Goal: Transaction & Acquisition: Purchase product/service

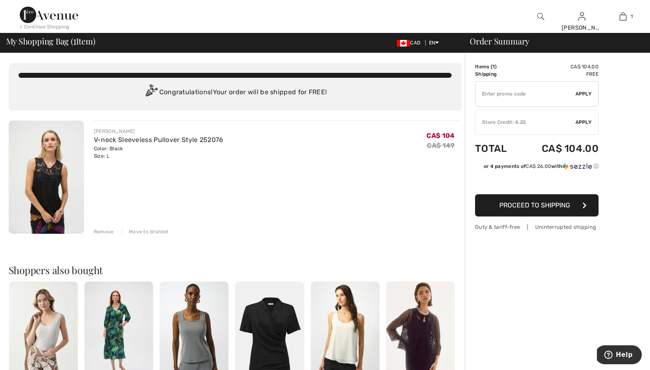
click at [53, 183] on img at bounding box center [46, 177] width 75 height 113
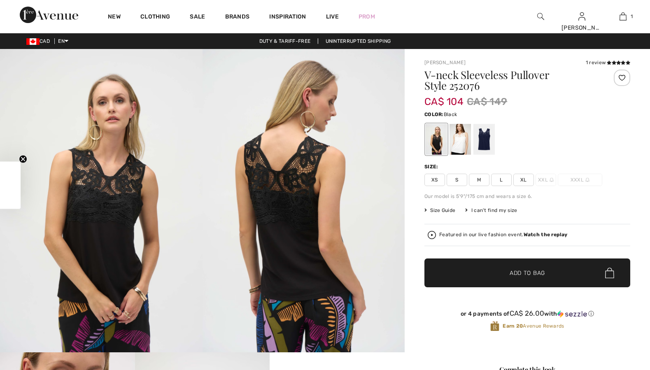
checkbox input "true"
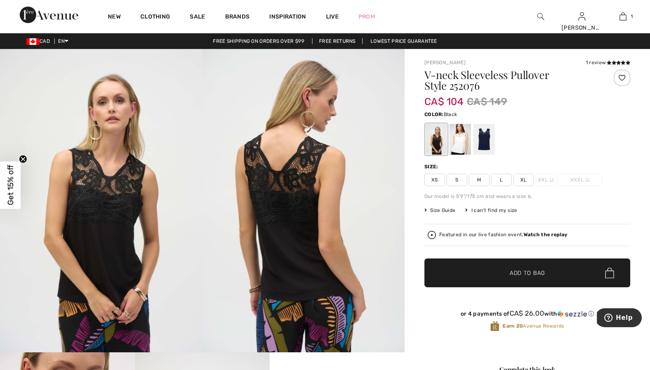
click at [111, 216] on img at bounding box center [101, 200] width 202 height 303
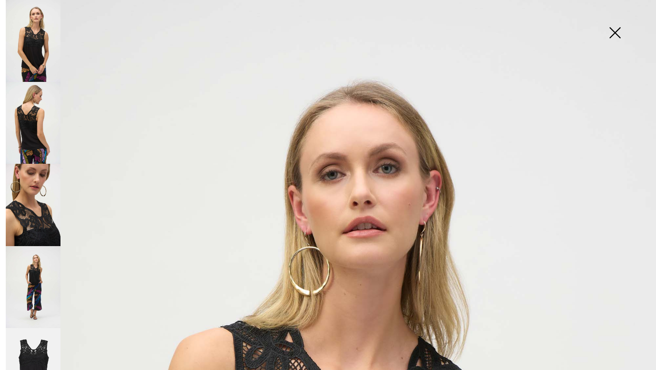
click at [40, 346] on img at bounding box center [33, 369] width 55 height 82
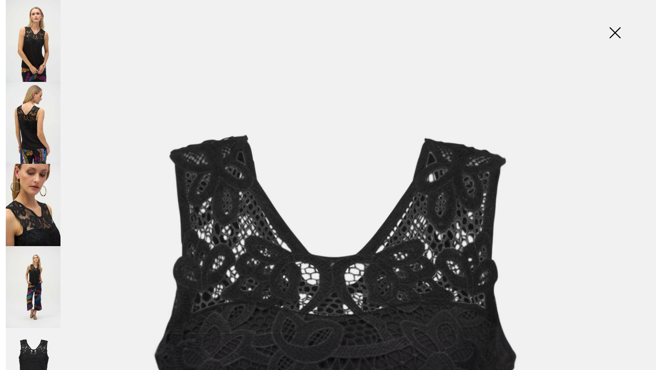
click at [40, 346] on img at bounding box center [33, 369] width 55 height 82
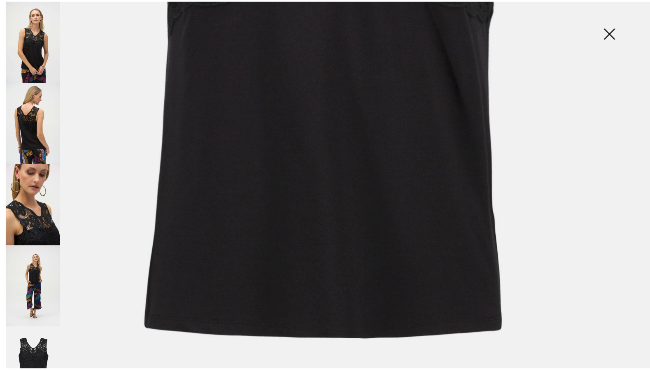
scroll to position [453, 0]
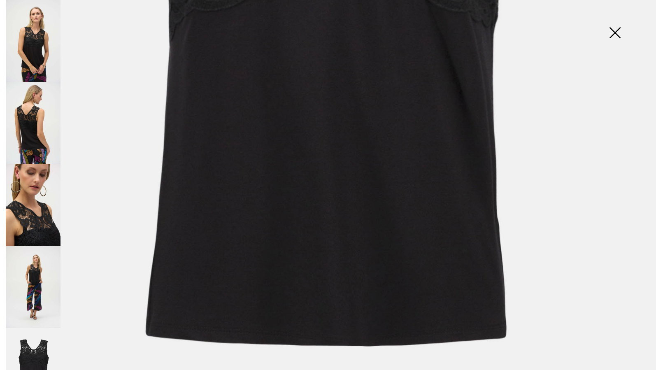
click at [613, 26] on img at bounding box center [614, 33] width 41 height 42
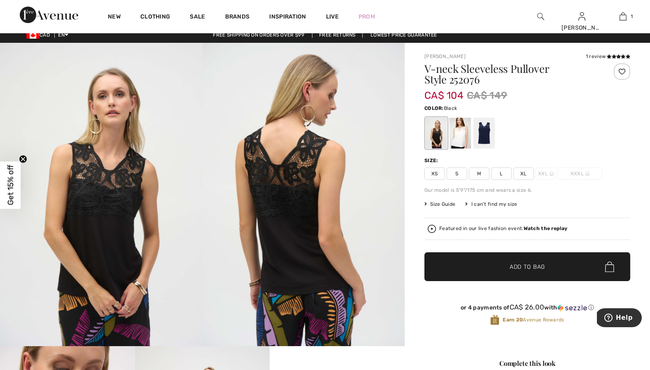
scroll to position [4, 0]
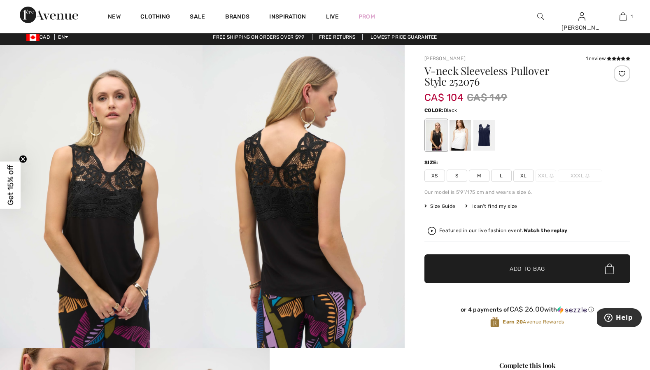
click at [613, 55] on div "1 review" at bounding box center [607, 58] width 44 height 7
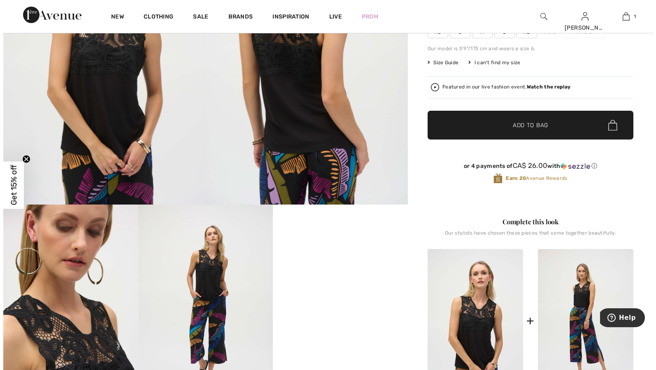
scroll to position [151, 0]
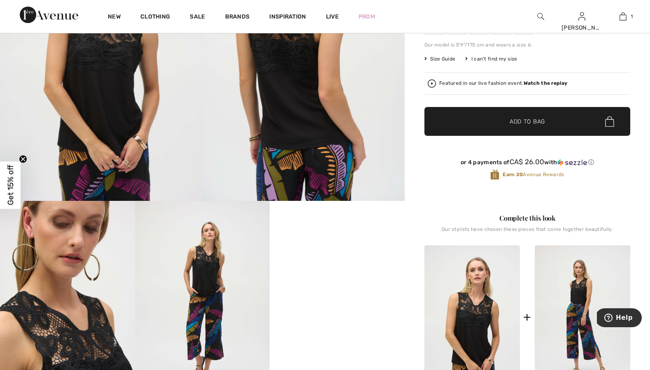
click at [544, 84] on strong "Watch the replay" at bounding box center [545, 83] width 44 height 6
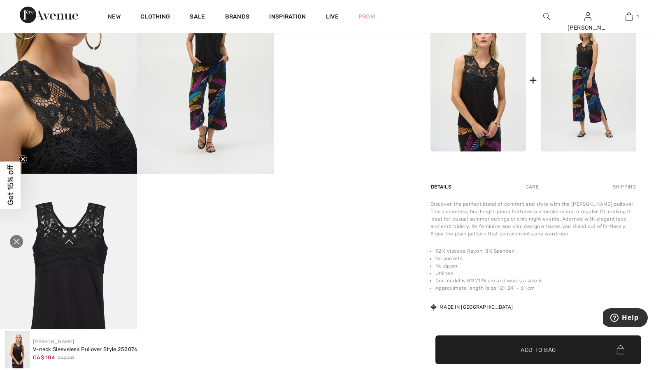
scroll to position [393, 0]
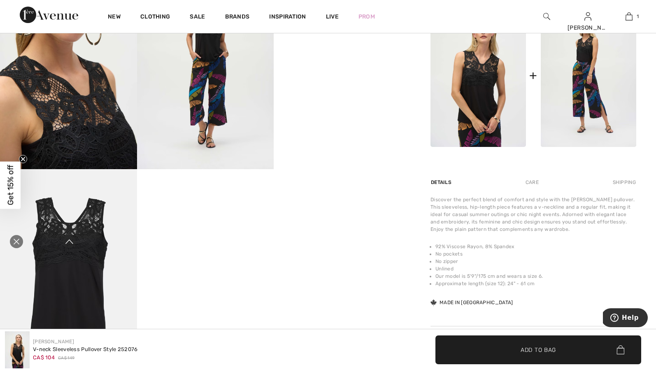
click at [527, 183] on div "Care" at bounding box center [531, 182] width 27 height 15
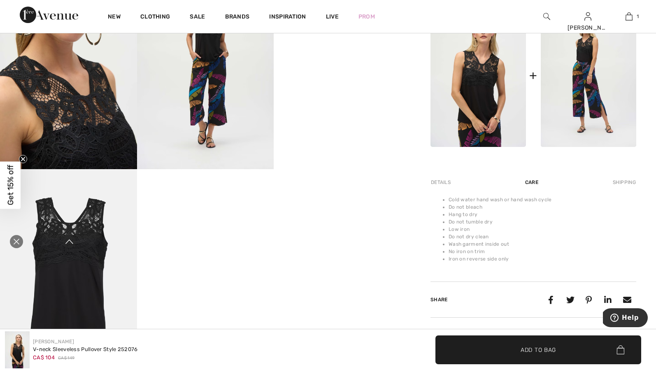
click at [441, 185] on div "Details" at bounding box center [441, 182] width 22 height 15
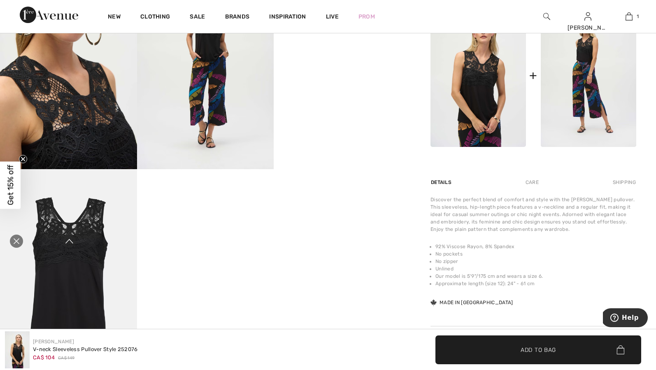
click at [15, 241] on icon "Close live curation" at bounding box center [17, 241] width 10 height 10
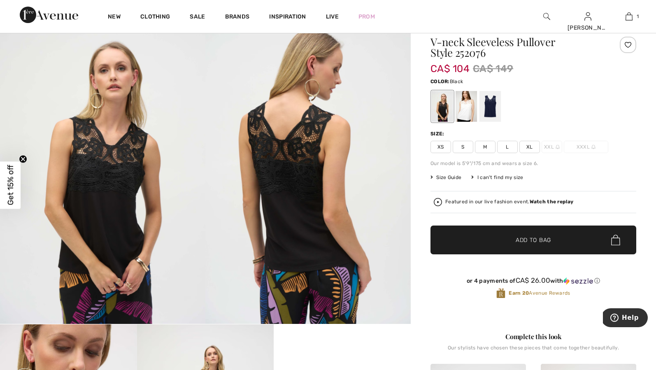
scroll to position [0, 0]
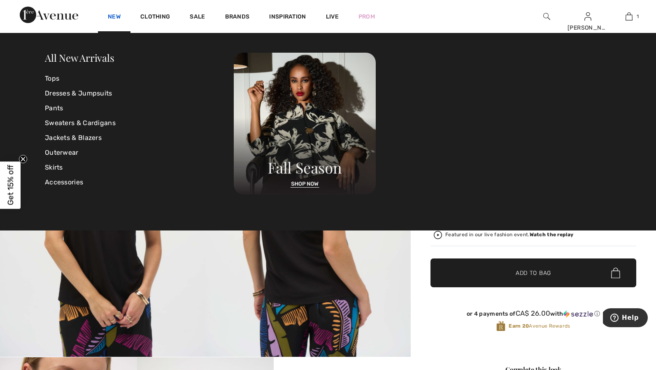
click at [112, 15] on link "New" at bounding box center [114, 17] width 13 height 9
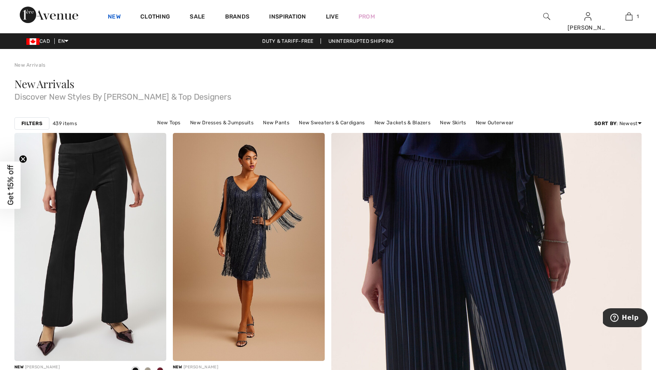
click at [112, 17] on link "New" at bounding box center [114, 17] width 13 height 9
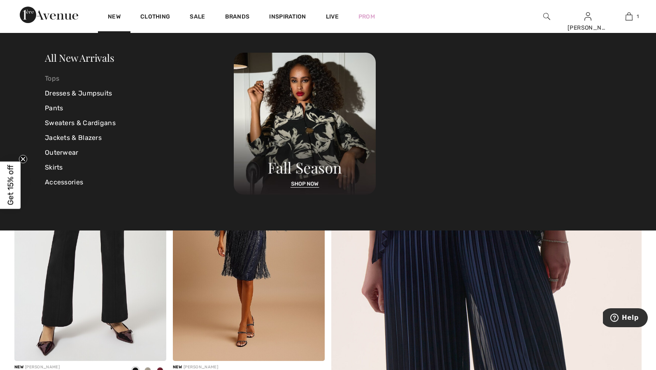
click at [47, 79] on link "Tops" at bounding box center [139, 78] width 189 height 15
click at [51, 78] on link "Tops" at bounding box center [139, 78] width 189 height 15
click at [52, 78] on link "Tops" at bounding box center [139, 78] width 189 height 15
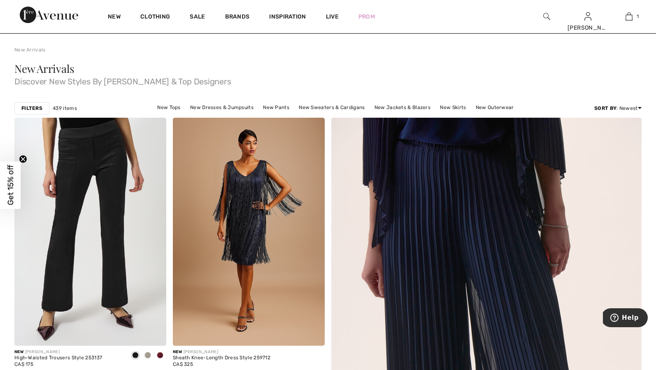
scroll to position [20, 0]
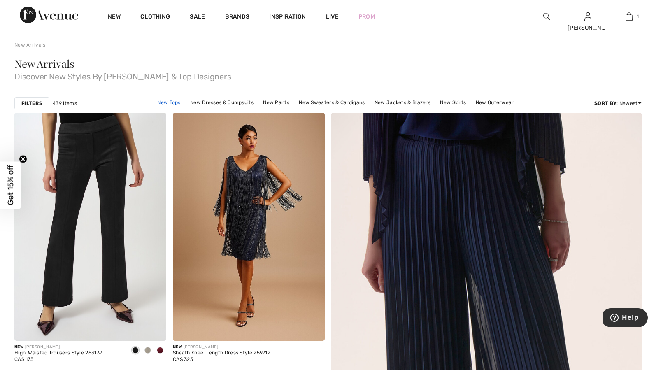
click at [167, 101] on link "New Tops" at bounding box center [168, 102] width 31 height 11
click at [167, 106] on link "New Tops" at bounding box center [168, 102] width 31 height 11
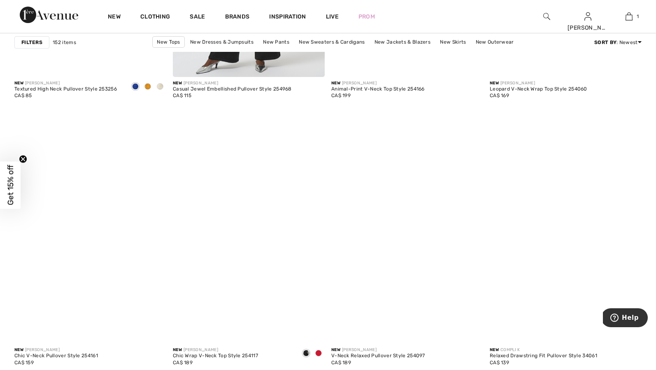
scroll to position [1456, 0]
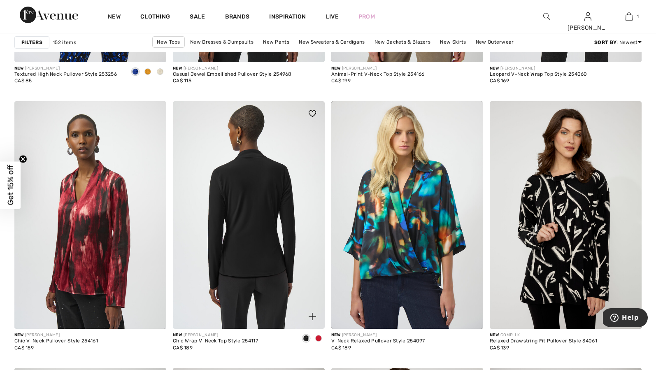
click at [271, 257] on img at bounding box center [249, 215] width 152 height 228
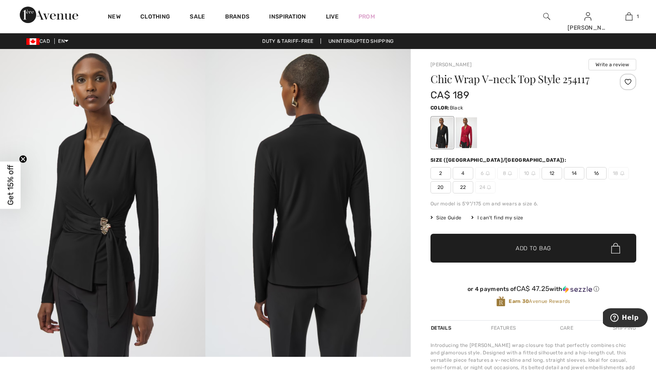
click at [436, 218] on span "Size Guide" at bounding box center [445, 217] width 31 height 7
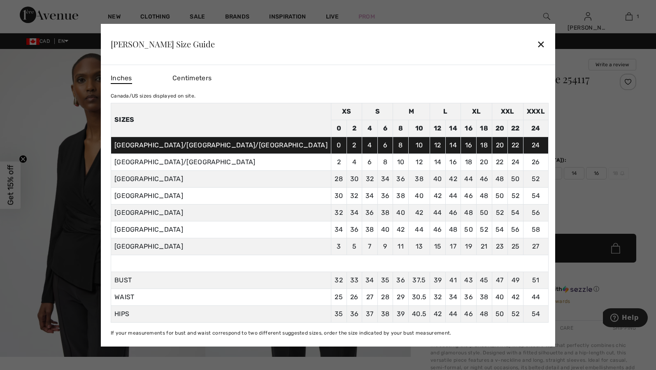
click at [536, 41] on div "✕" at bounding box center [540, 43] width 9 height 17
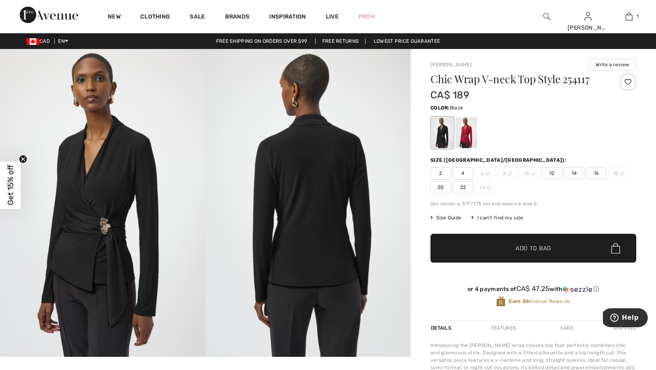
click at [567, 173] on span "14" at bounding box center [574, 173] width 21 height 12
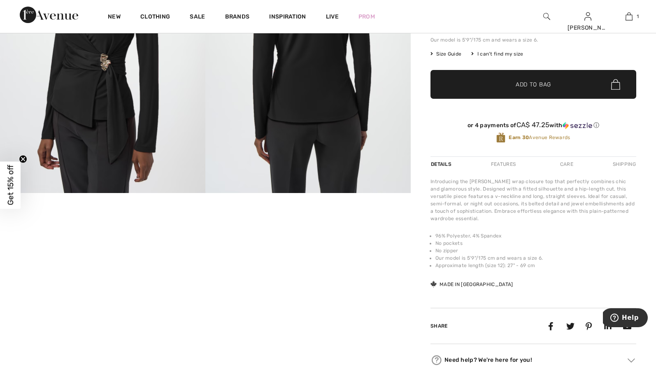
scroll to position [167, 0]
